Goal: Task Accomplishment & Management: Manage account settings

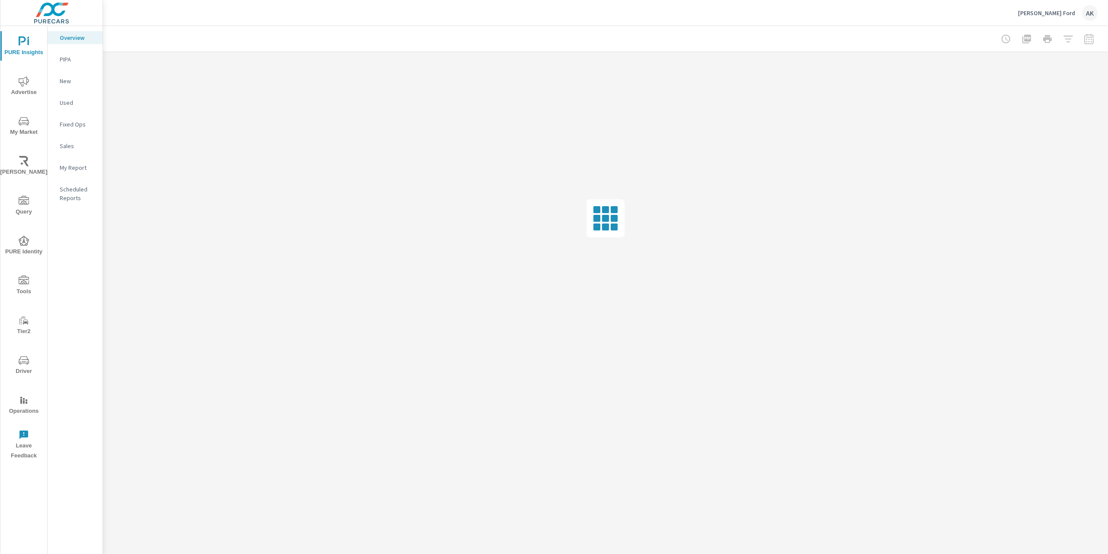
click at [1060, 8] on div "[PERSON_NAME] Ford AK" at bounding box center [1058, 13] width 80 height 16
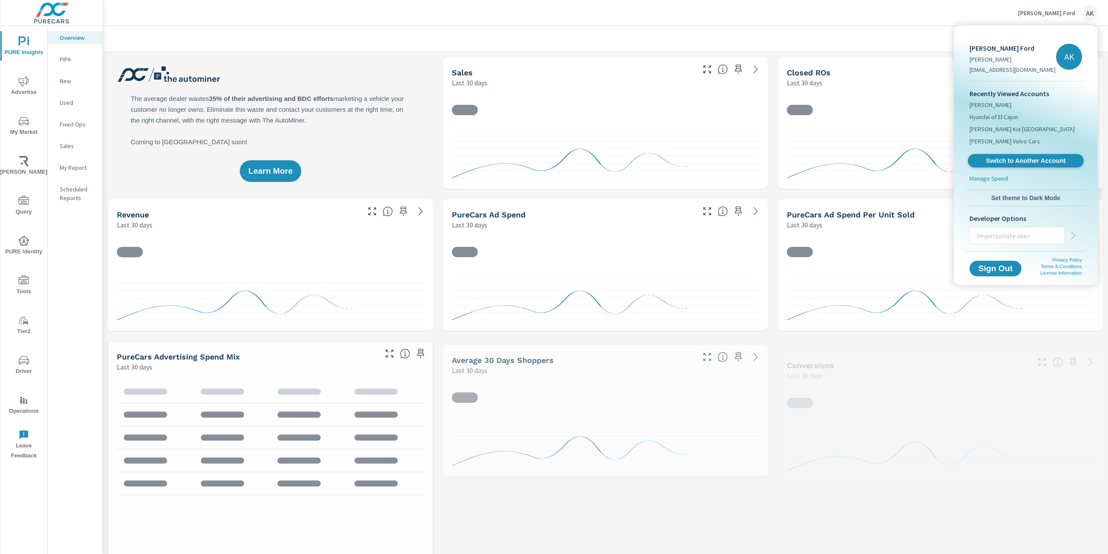
click at [1016, 161] on span "Switch to Another Account" at bounding box center [1026, 161] width 106 height 8
